Goal: Answer question/provide support: Share knowledge or assist other users

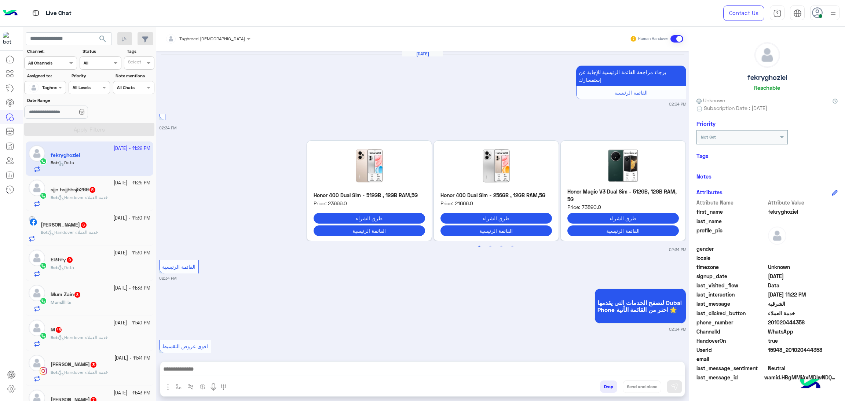
scroll to position [1473, 0]
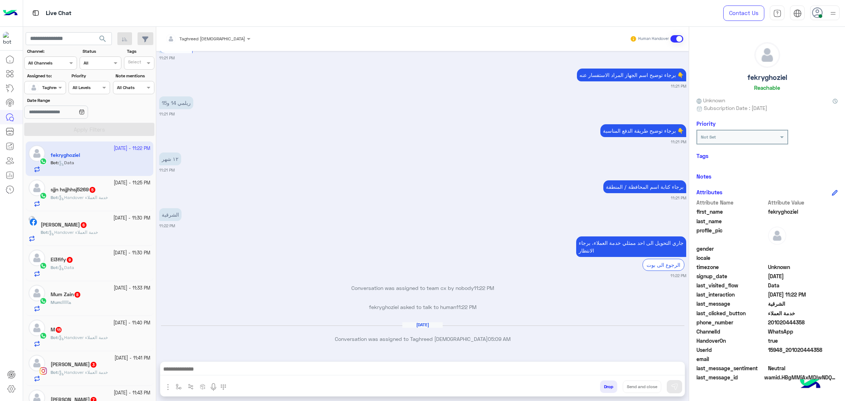
drag, startPoint x: 14, startPoint y: 351, endPoint x: 22, endPoint y: 360, distance: 11.7
drag, startPoint x: 22, startPoint y: 360, endPoint x: 351, endPoint y: 166, distance: 382.0
click at [334, 240] on div "جاري التحويل الى احد ممثلي خدمة العملاء، برجاء الانتظار الرجوع الى بوت 11:22 PM" at bounding box center [422, 257] width 527 height 44
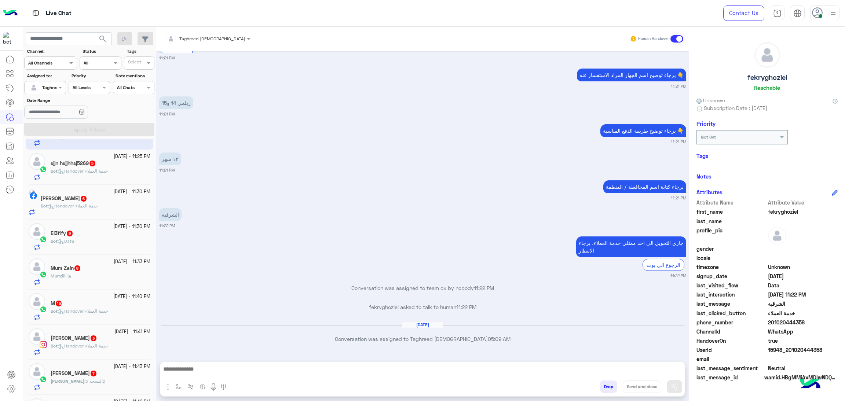
scroll to position [91, 0]
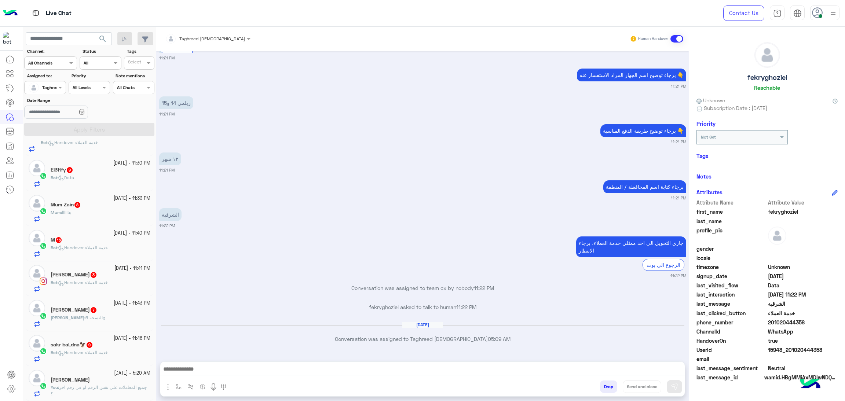
click at [108, 387] on span "جميع المعاملات على نفس الرقم او في رقم اخر ؟" at bounding box center [99, 391] width 96 height 12
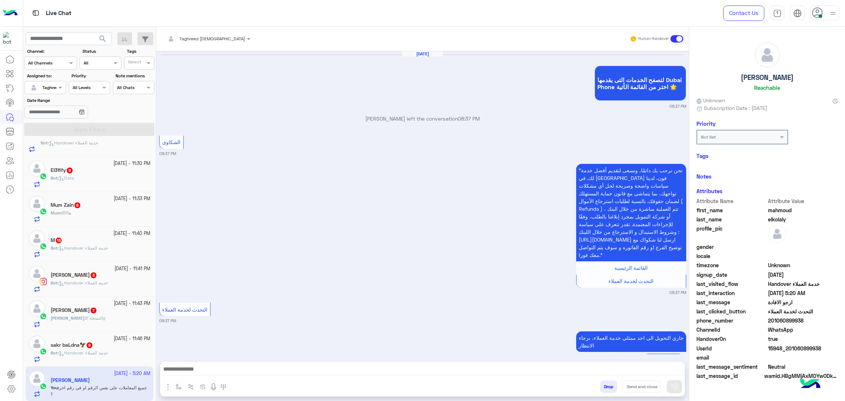
scroll to position [1081, 0]
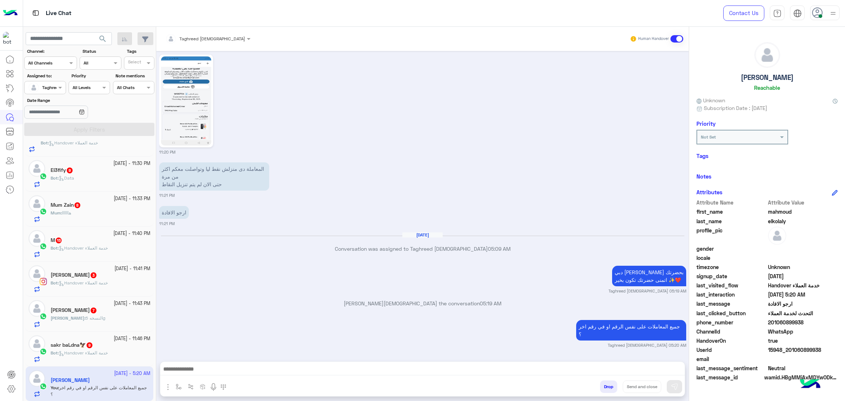
click at [358, 399] on div "Taghreed Muhammed Human Handover Sep 29, 2025 لتصفح الخدمات التى يقدمها Dubai P…" at bounding box center [422, 215] width 533 height 377
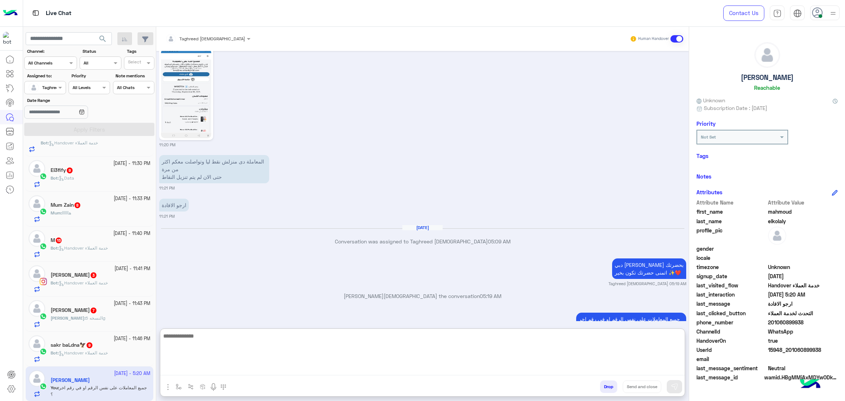
click at [364, 371] on textarea at bounding box center [422, 354] width 525 height 44
paste textarea "**********"
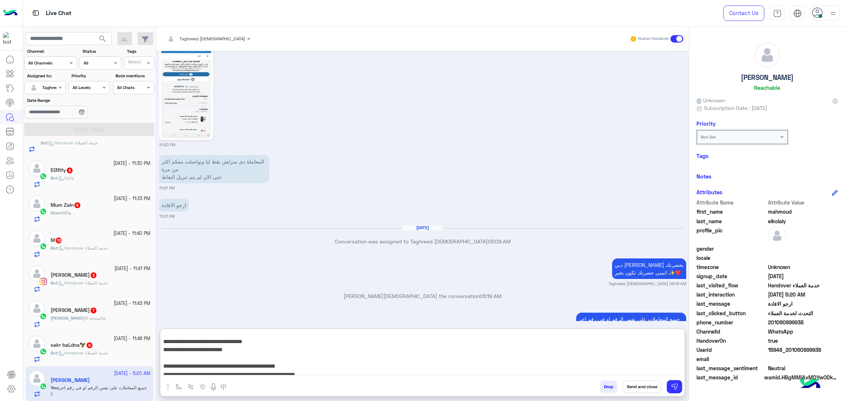
scroll to position [0, 0]
type textarea "**********"
click at [635, 388] on button "Send and close" at bounding box center [642, 387] width 39 height 12
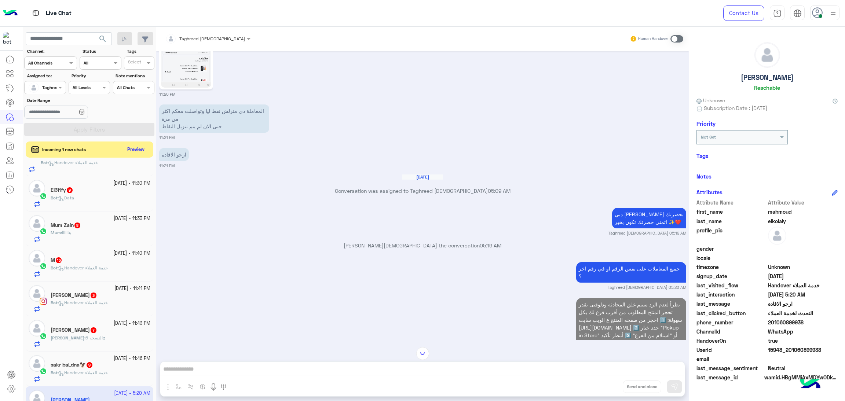
scroll to position [977, 0]
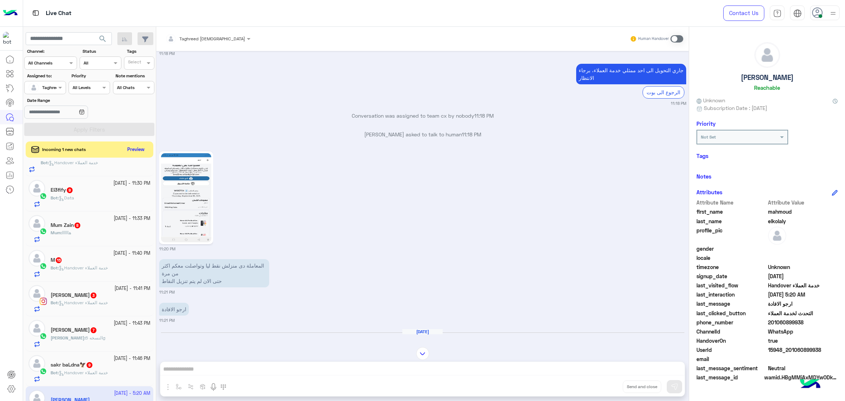
click at [816, 16] on icon at bounding box center [817, 12] width 11 height 11
click at [775, 73] on label "Break" at bounding box center [794, 72] width 80 height 13
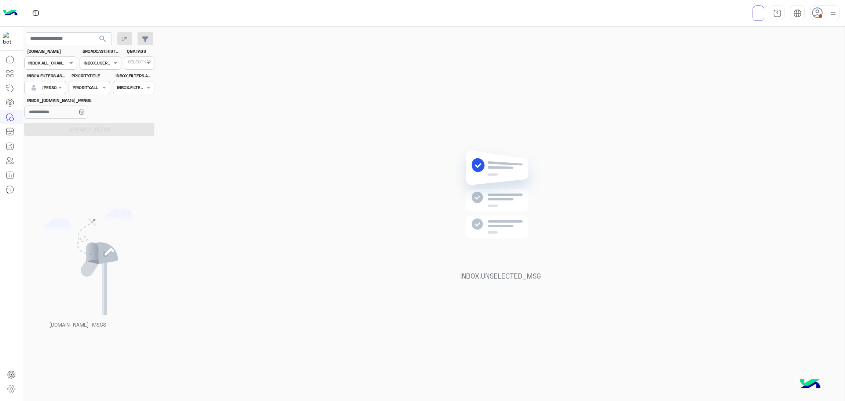
click at [818, 18] on div at bounding box center [824, 13] width 29 height 15
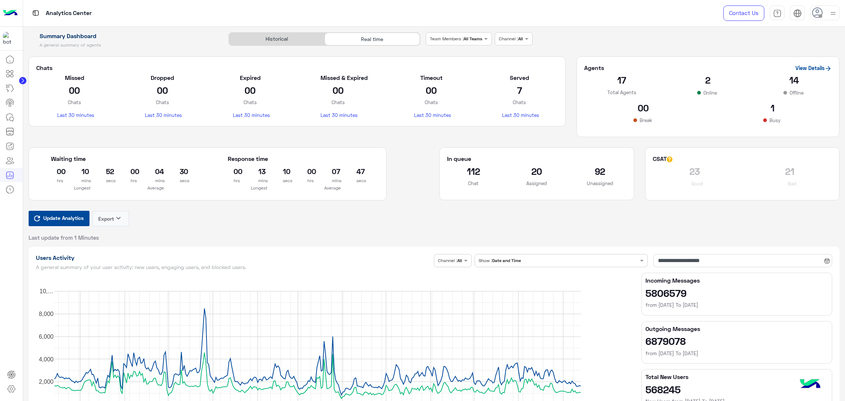
drag, startPoint x: 60, startPoint y: 215, endPoint x: 79, endPoint y: 238, distance: 29.7
click at [61, 215] on span "Update Analytics" at bounding box center [63, 218] width 44 height 10
